Goal: Task Accomplishment & Management: Manage account settings

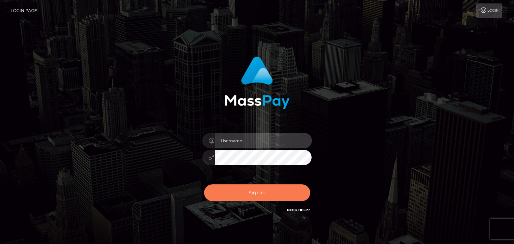
type input "[DOMAIN_NAME]"
click at [254, 193] on button "Sign in" at bounding box center [257, 192] width 106 height 17
type input "Pk.es"
click at [260, 196] on button "Sign in" at bounding box center [257, 192] width 106 height 17
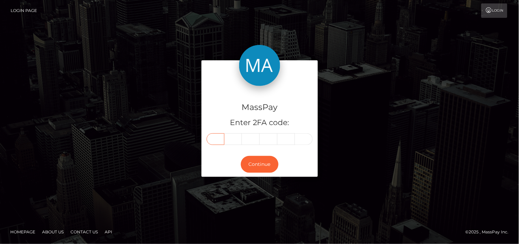
click at [216, 139] on input "text" at bounding box center [216, 139] width 18 height 12
type input "1"
type input "8"
type input "5"
type input "0"
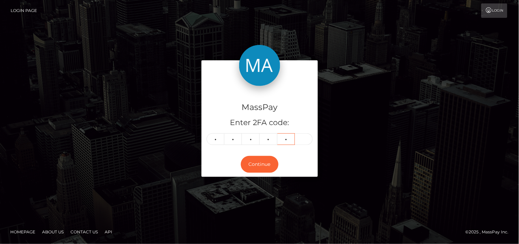
type input "9"
type input "7"
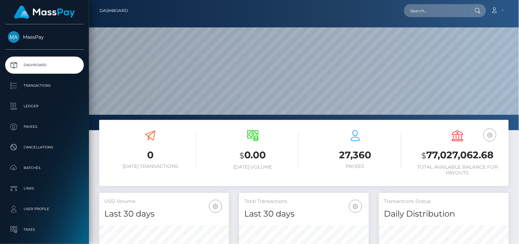
scroll to position [130, 430]
paste input "heymarylin.10@icloud.com"
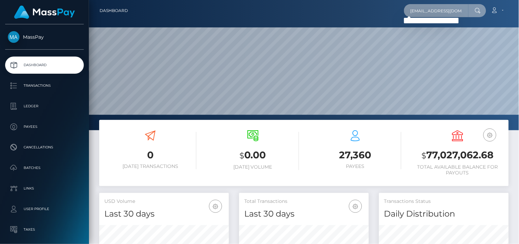
click at [420, 9] on input "heymarylin.10@icloud.com" at bounding box center [436, 10] width 64 height 13
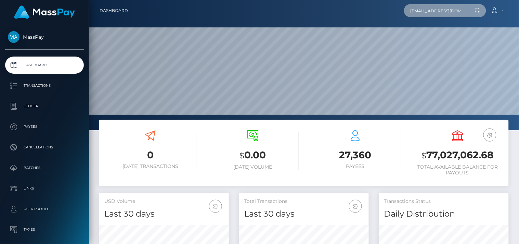
paste input "marylinonly1998@gmail"
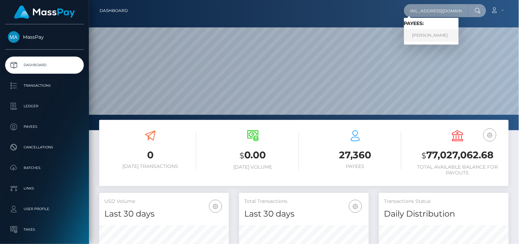
type input "marylinonly1998@gmail.com"
click at [420, 37] on link "Mary lin xena Sarcon" at bounding box center [431, 35] width 55 height 13
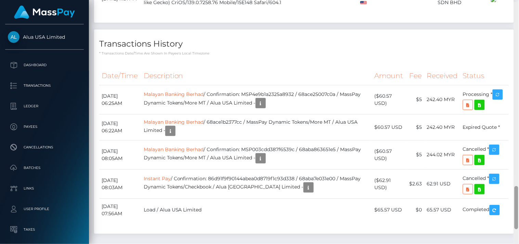
scroll to position [1042, 0]
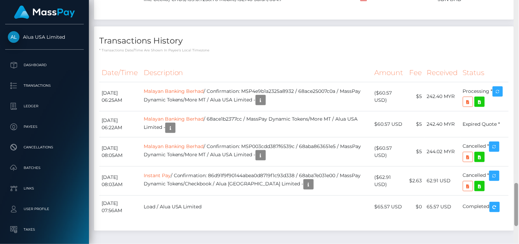
drag, startPoint x: 516, startPoint y: 47, endPoint x: 519, endPoint y: 204, distance: 157.1
click at [519, 204] on div at bounding box center [516, 121] width 5 height 244
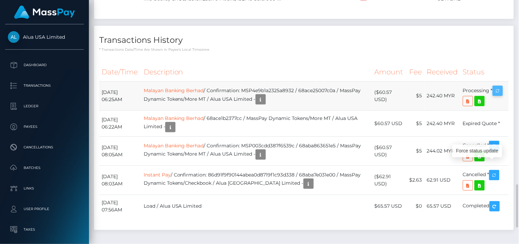
scroll to position [82, 130]
click at [499, 95] on icon "button" at bounding box center [498, 91] width 8 height 9
